Goal: Find specific page/section: Find specific page/section

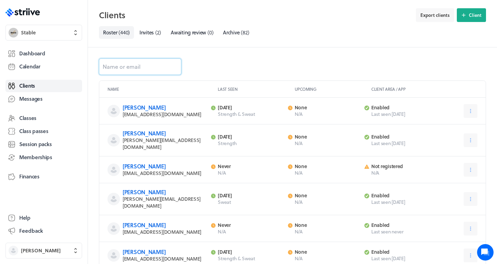
click at [118, 74] on input at bounding box center [140, 66] width 83 height 17
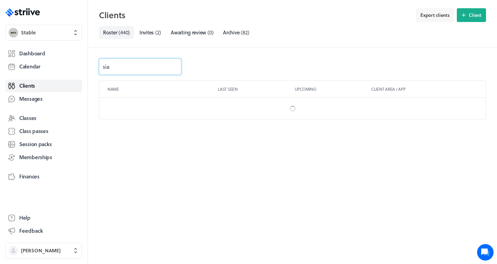
type input "sian"
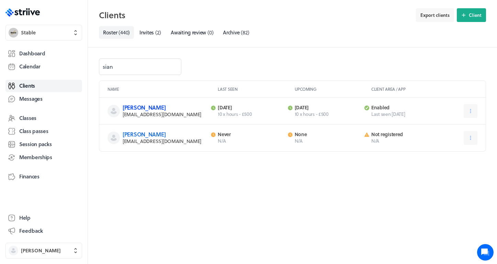
click at [140, 108] on link "[PERSON_NAME]" at bounding box center [144, 107] width 43 height 8
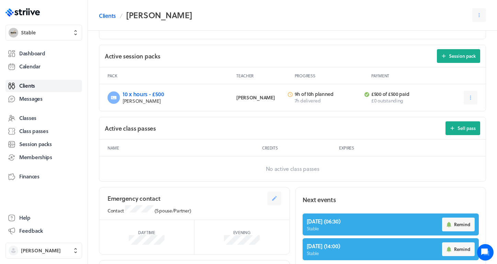
scroll to position [246, 0]
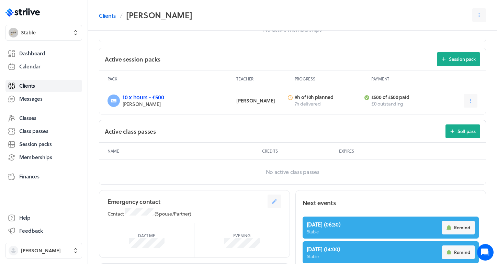
click at [155, 97] on link "10 x hours - £500" at bounding box center [143, 97] width 41 height 8
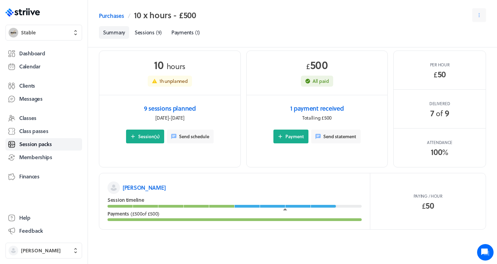
scroll to position [8, 0]
click at [154, 35] on span "Sessions" at bounding box center [145, 33] width 20 height 8
